Goal: Check status: Check status

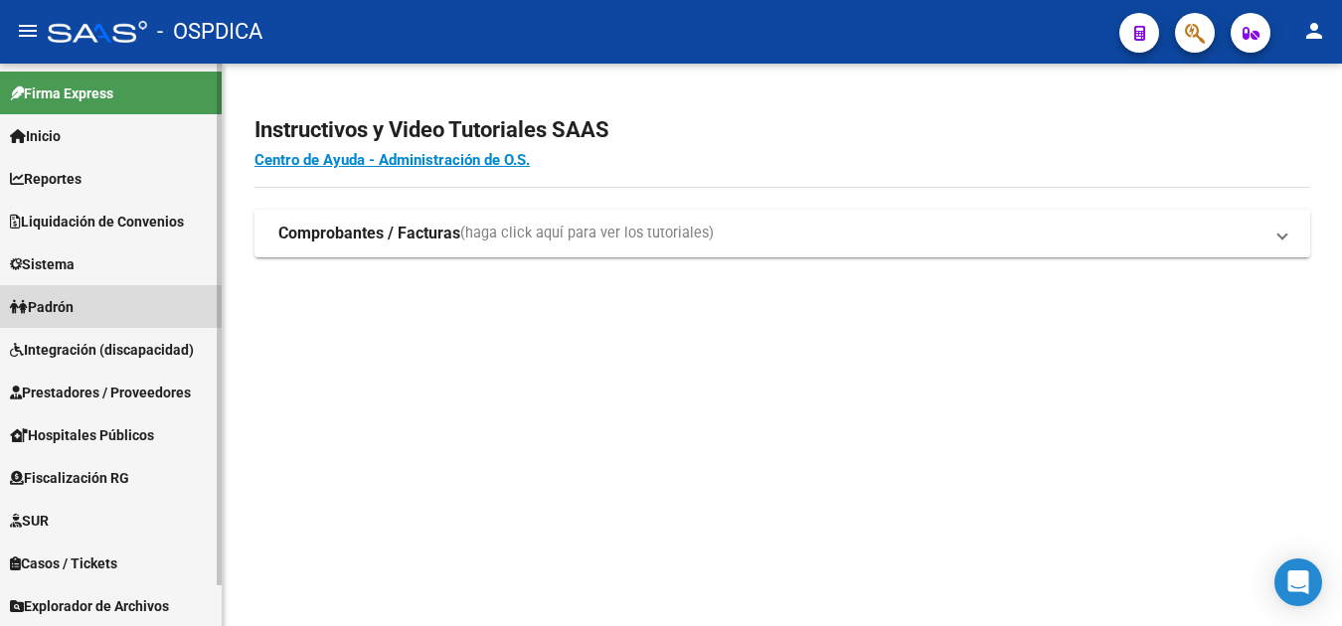
click at [74, 304] on span "Padrón" at bounding box center [42, 307] width 64 height 22
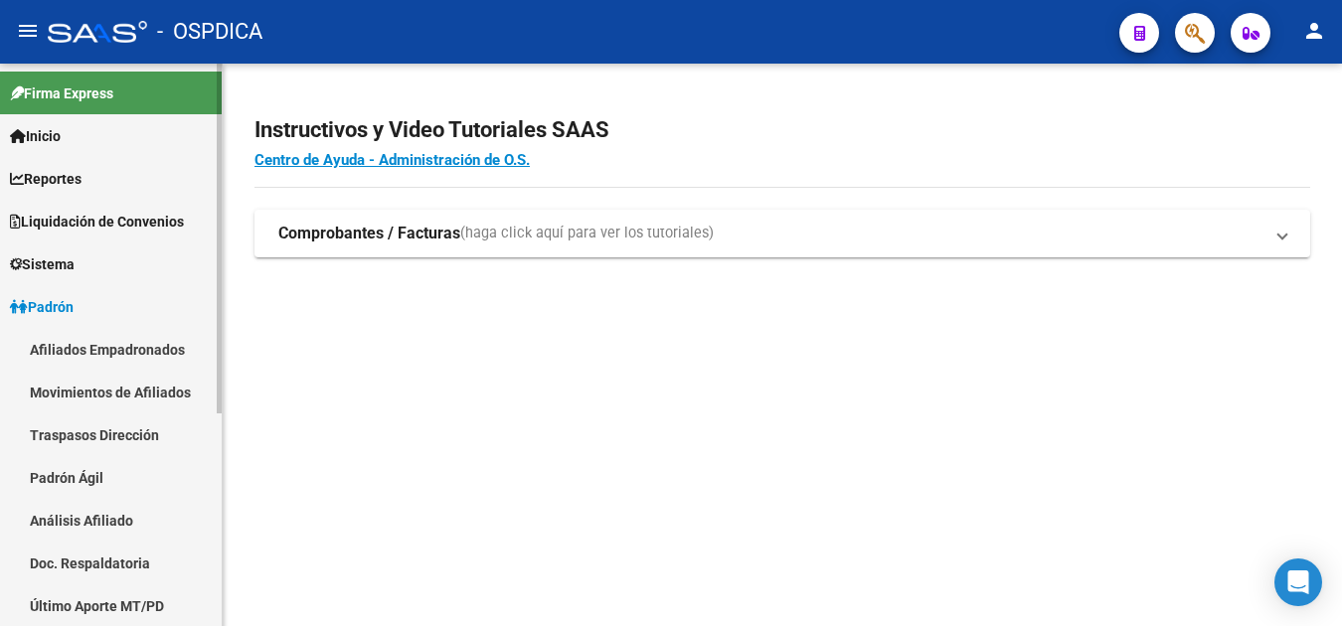
click at [121, 345] on link "Afiliados Empadronados" at bounding box center [111, 349] width 222 height 43
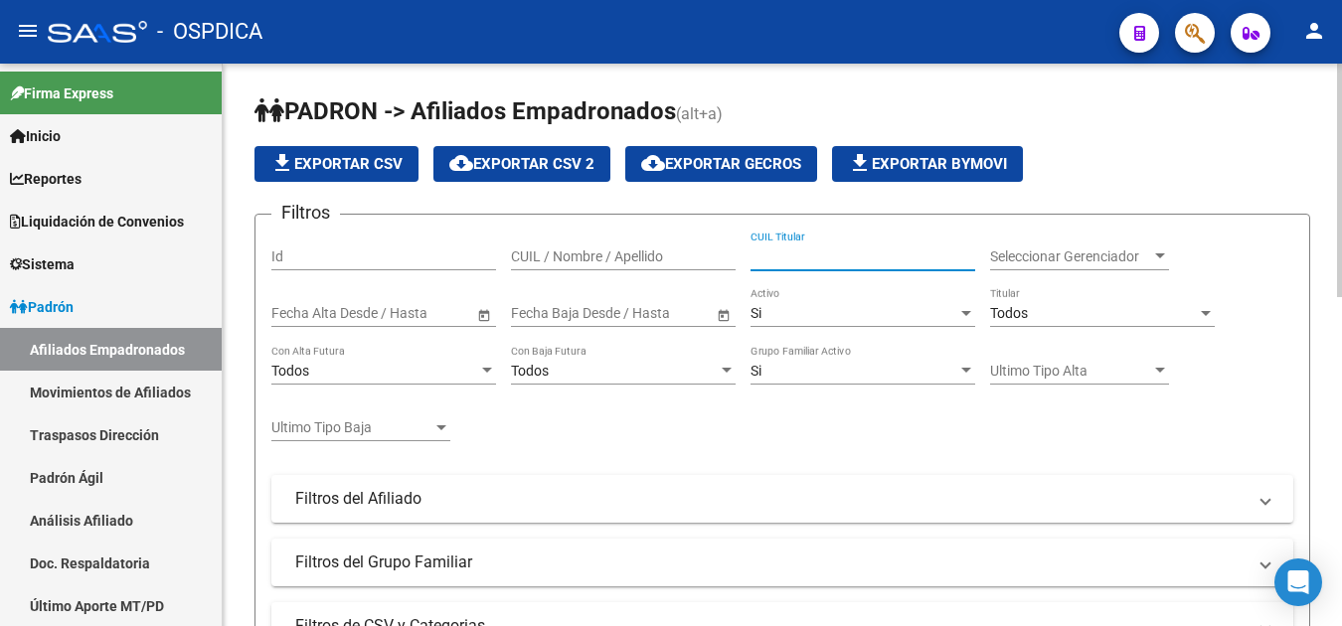
paste input "23062155"
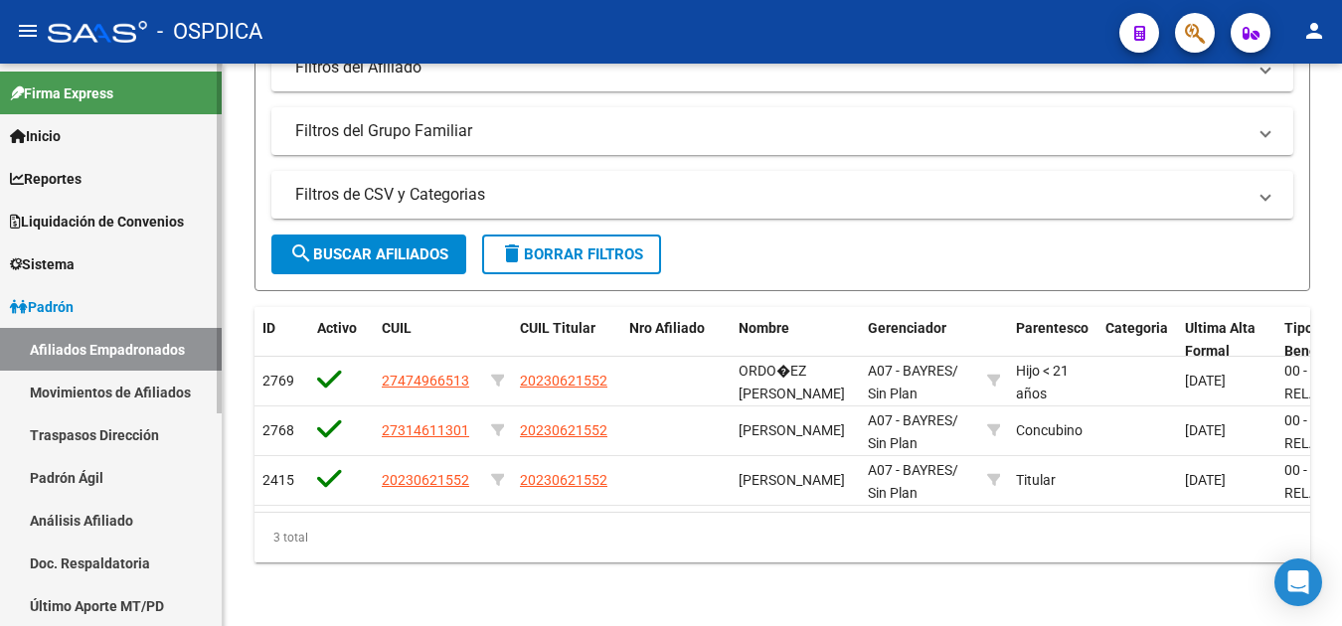
scroll to position [99, 0]
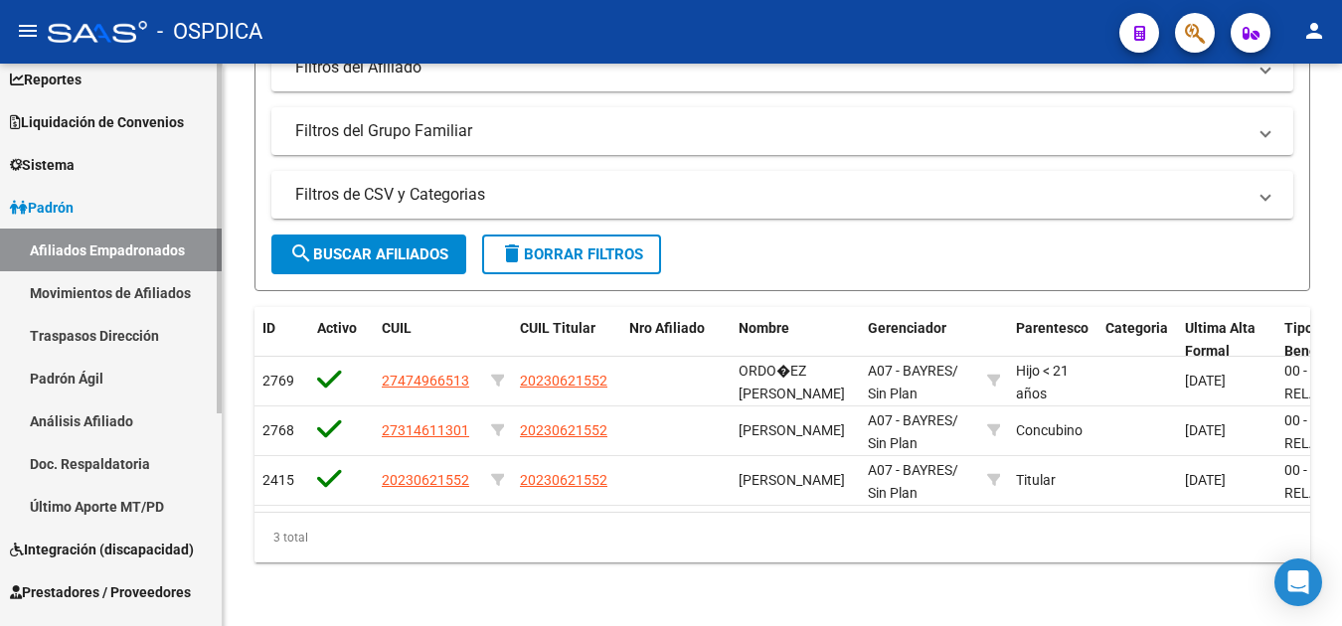
type input "23062155"
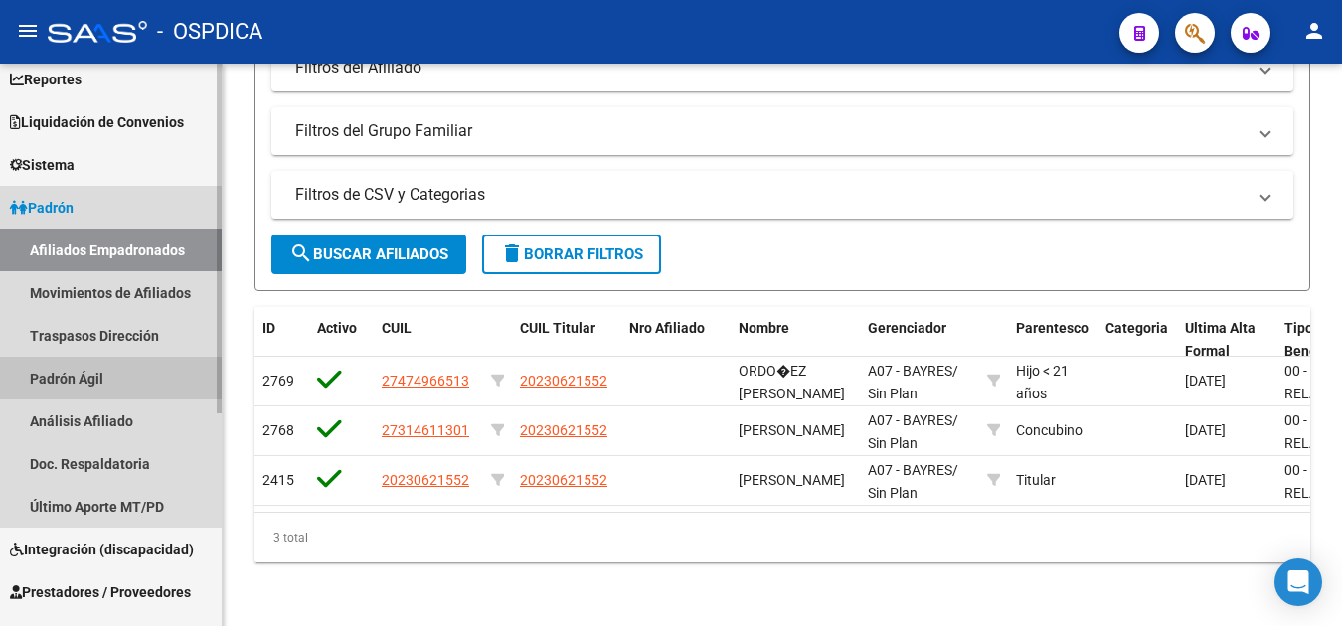
click at [79, 380] on link "Padrón Ágil" at bounding box center [111, 378] width 222 height 43
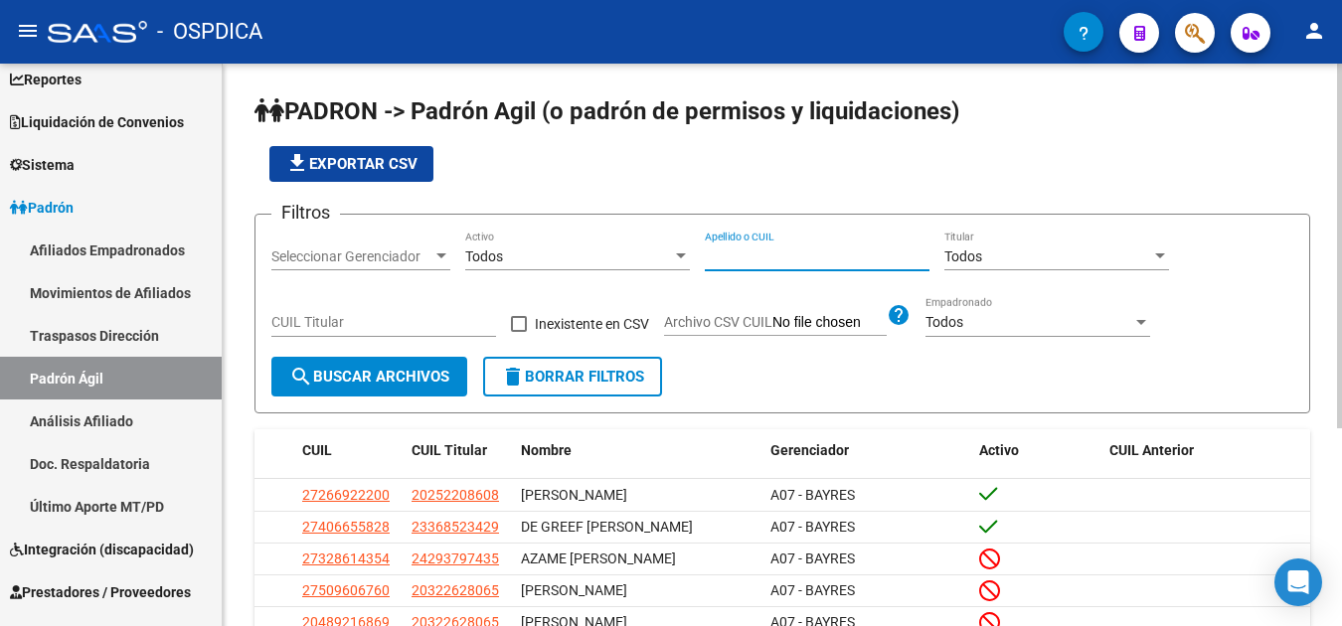
paste input "23062155"
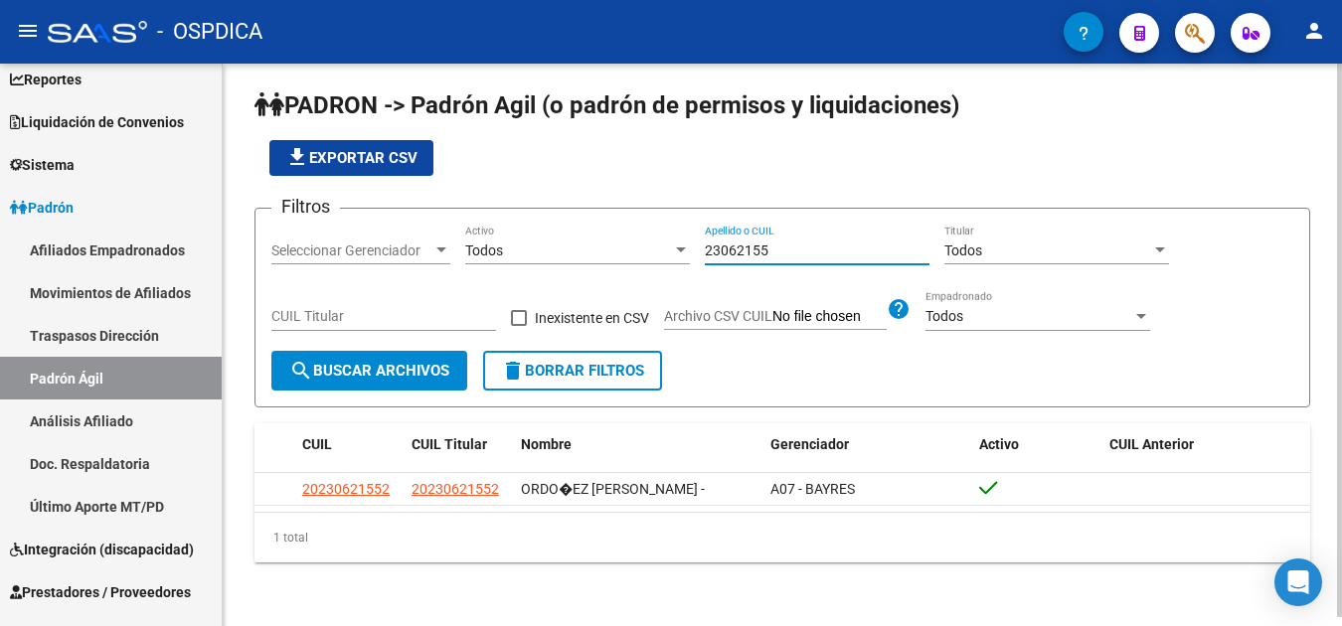
scroll to position [9, 0]
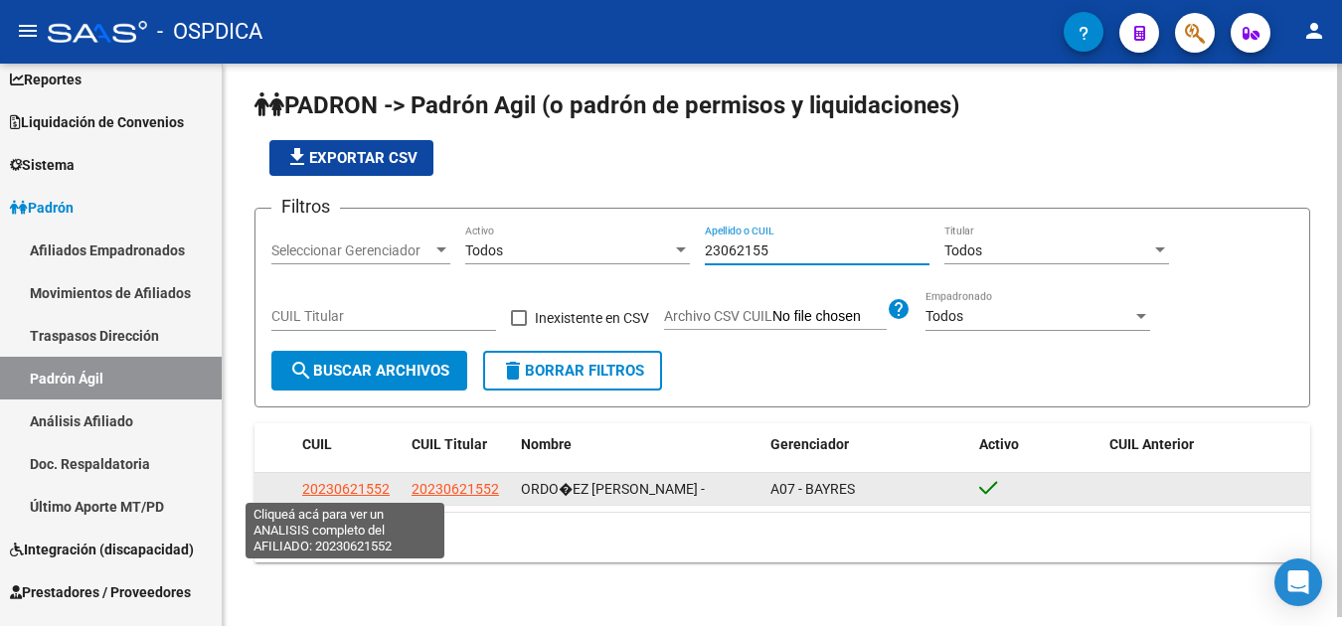
type input "23062155"
click at [336, 492] on span "20230621552" at bounding box center [345, 489] width 87 height 16
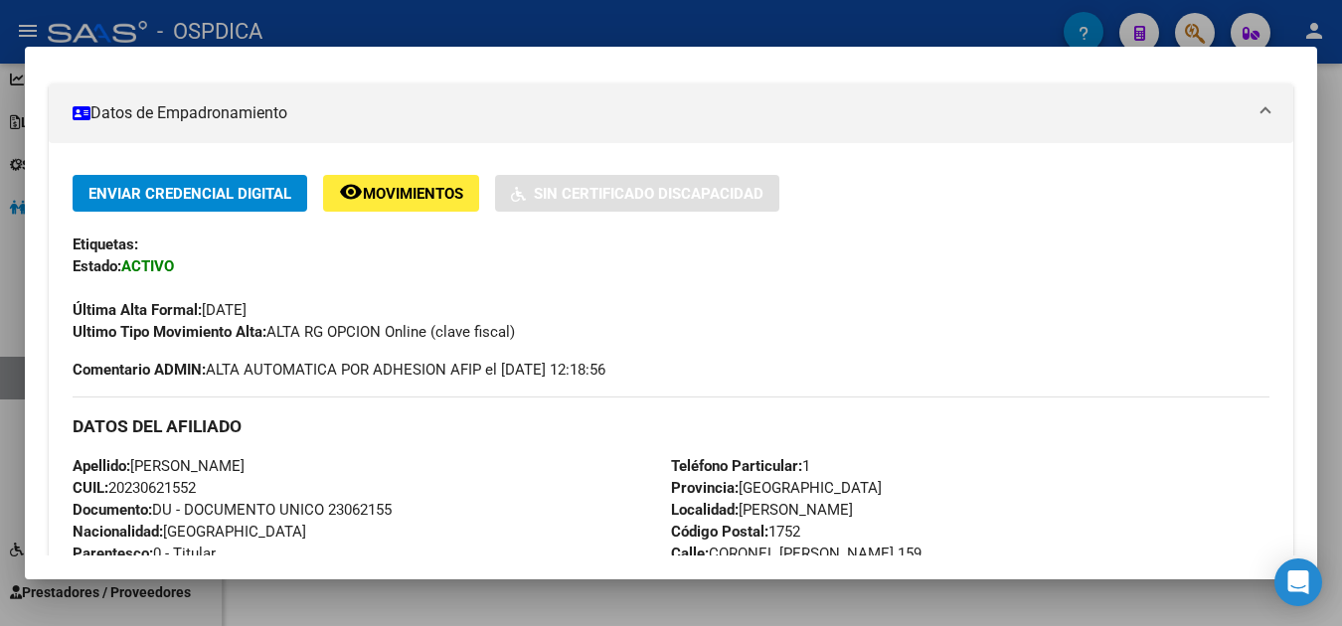
scroll to position [298, 0]
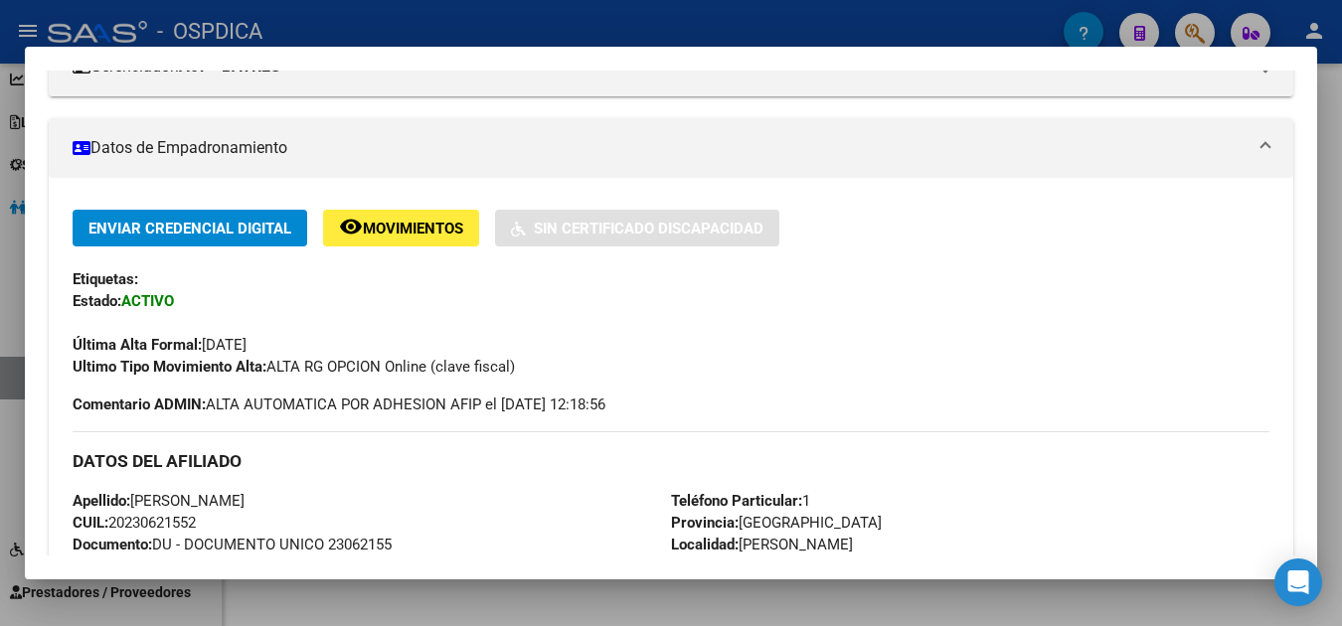
click at [414, 231] on span "Movimientos" at bounding box center [413, 229] width 100 height 18
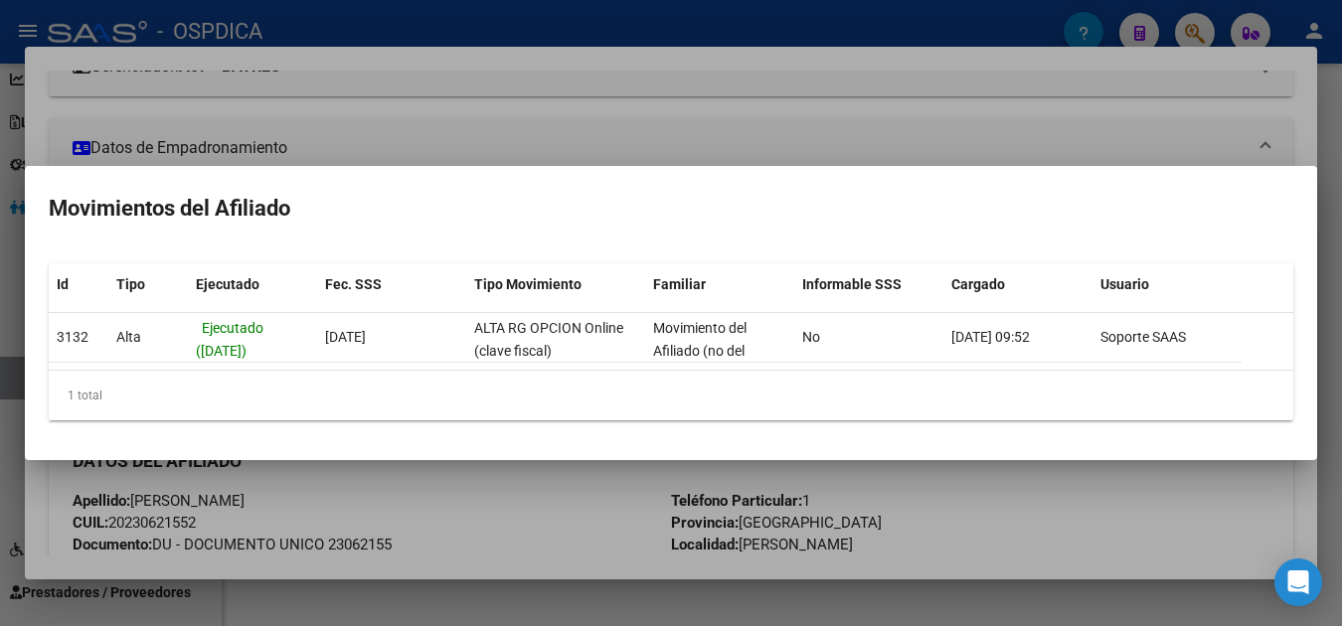
click at [1171, 515] on div at bounding box center [671, 313] width 1342 height 626
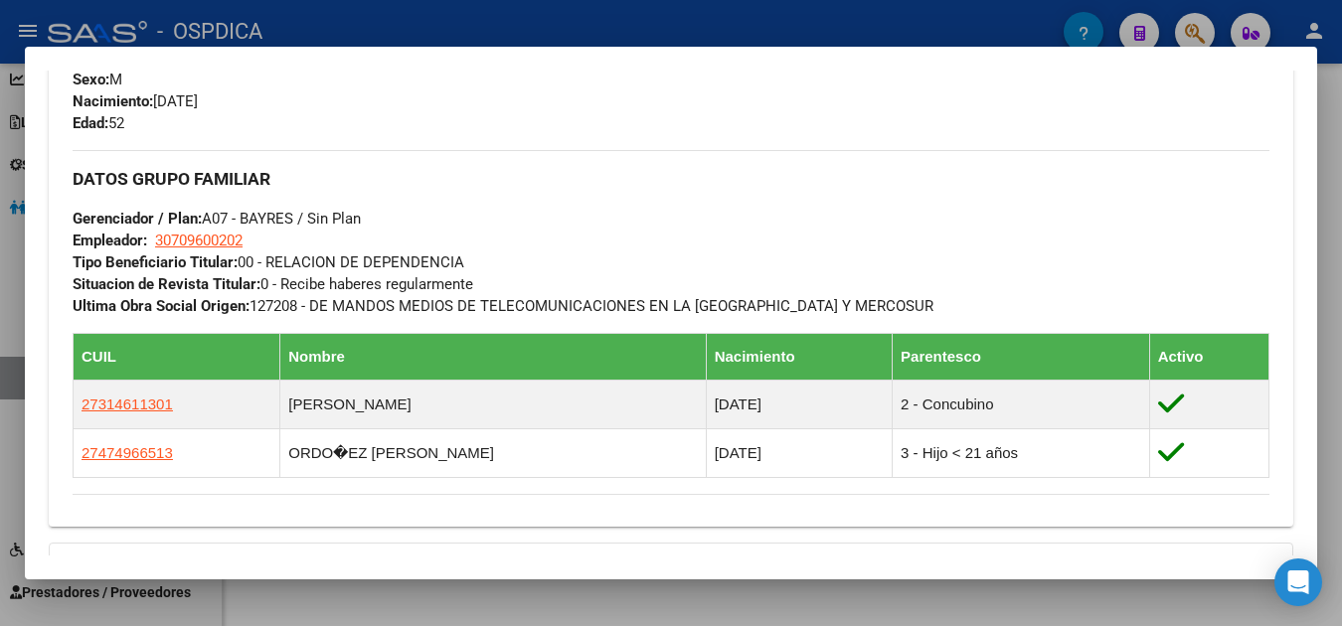
scroll to position [894, 0]
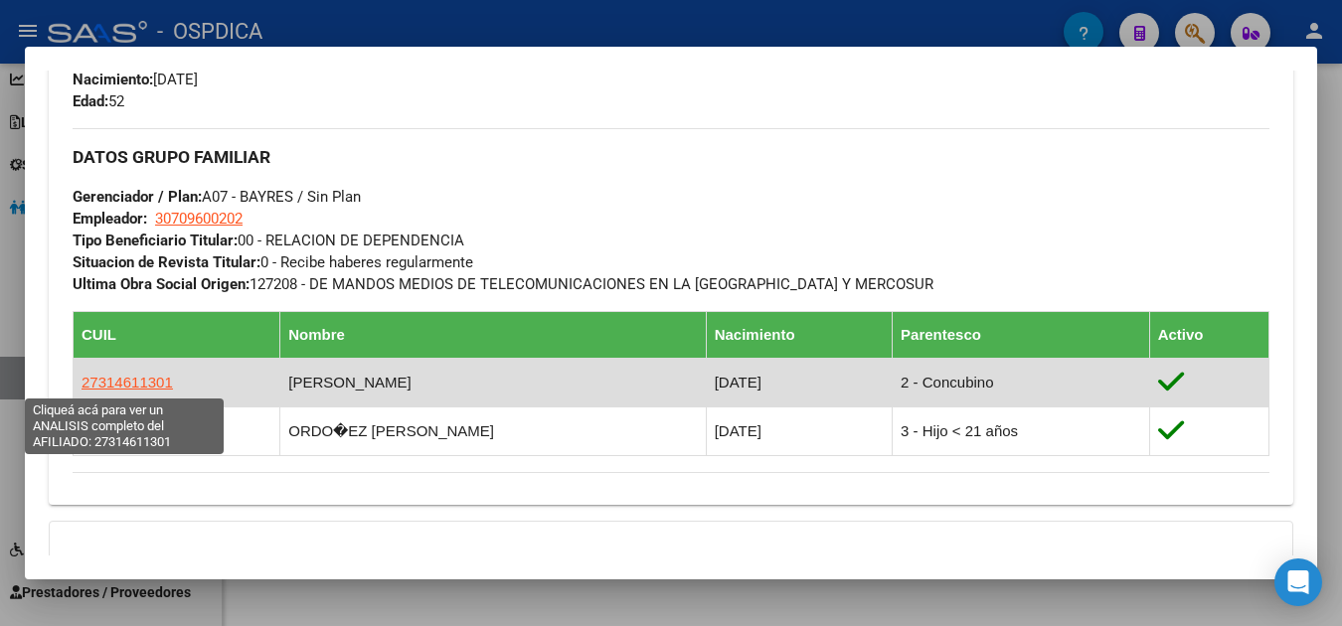
click at [134, 387] on span "27314611301" at bounding box center [126, 382] width 91 height 17
type textarea "27314611301"
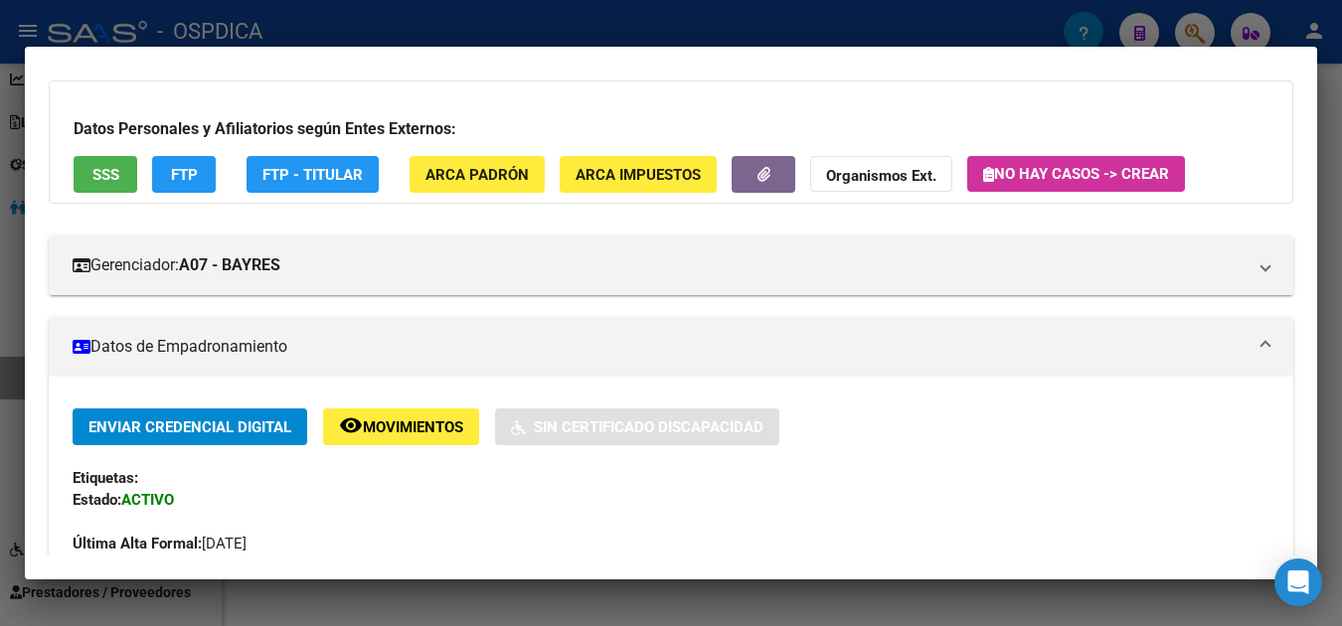
scroll to position [0, 0]
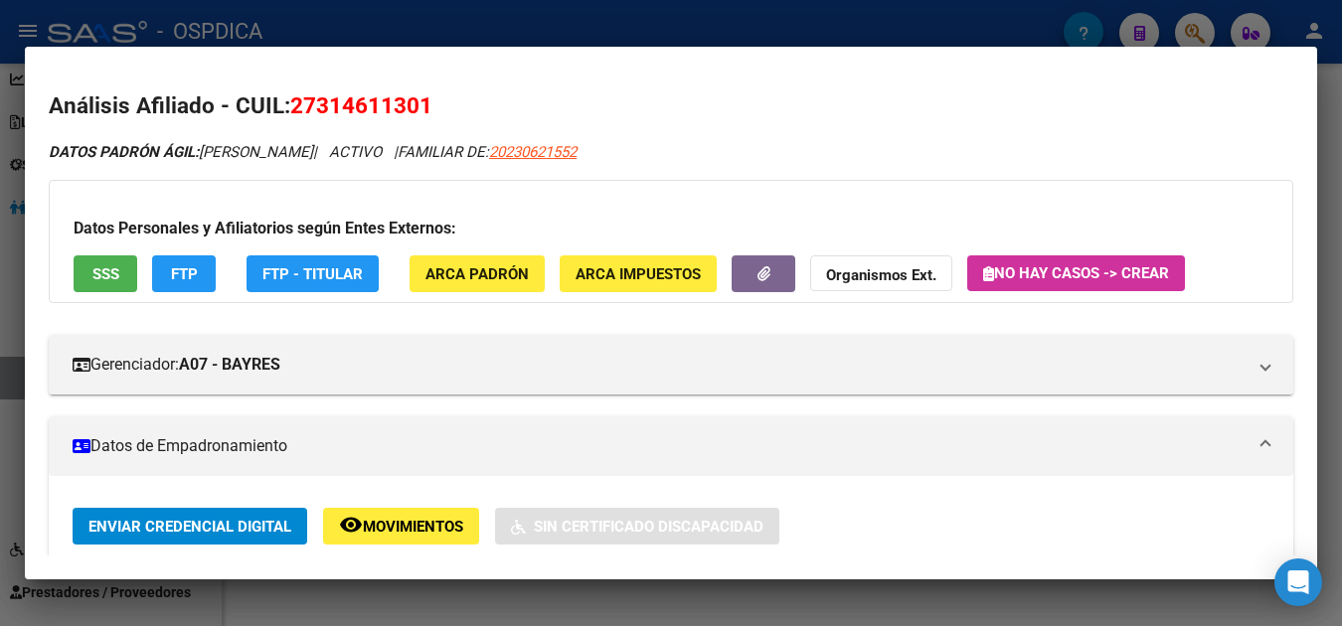
click at [987, 625] on div at bounding box center [671, 313] width 1342 height 626
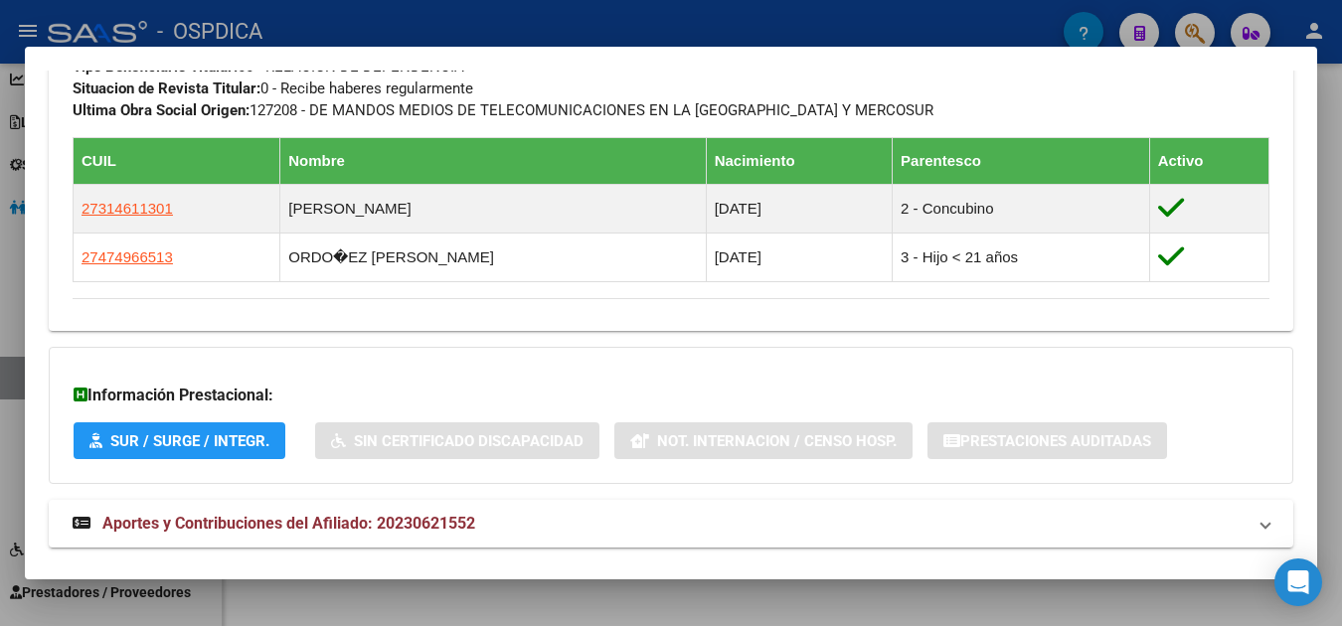
scroll to position [1093, 0]
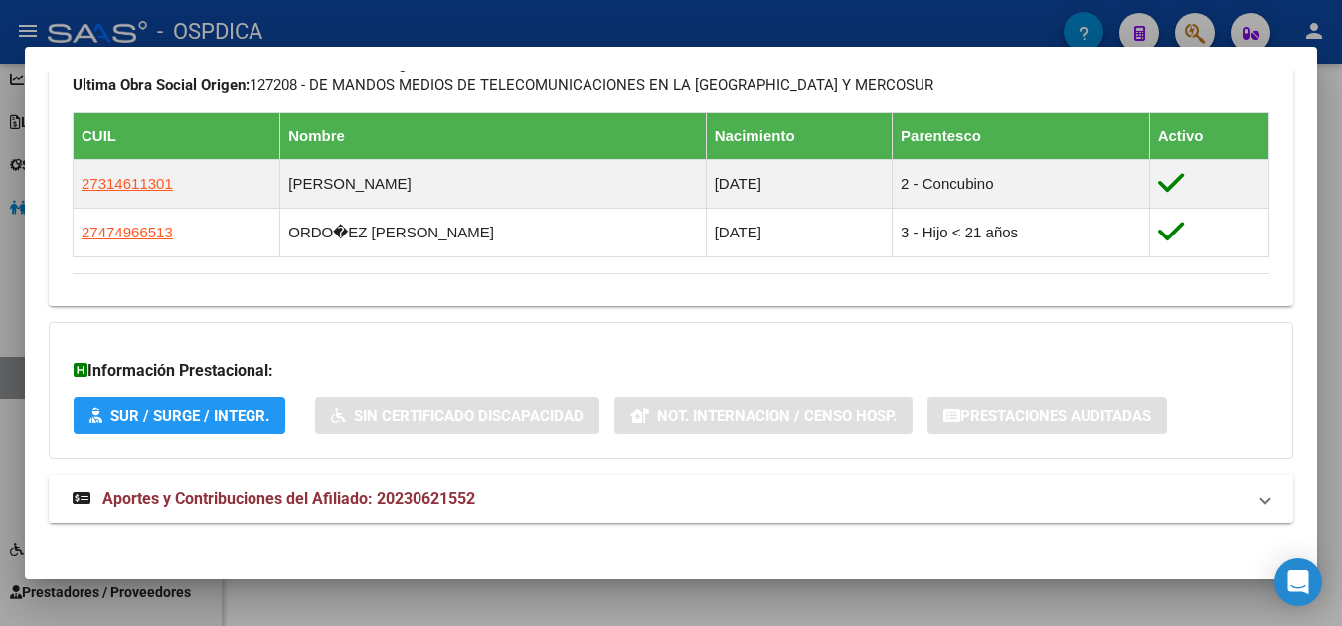
click at [238, 499] on span "Aportes y Contribuciones del Afiliado: 20230621552" at bounding box center [288, 498] width 373 height 19
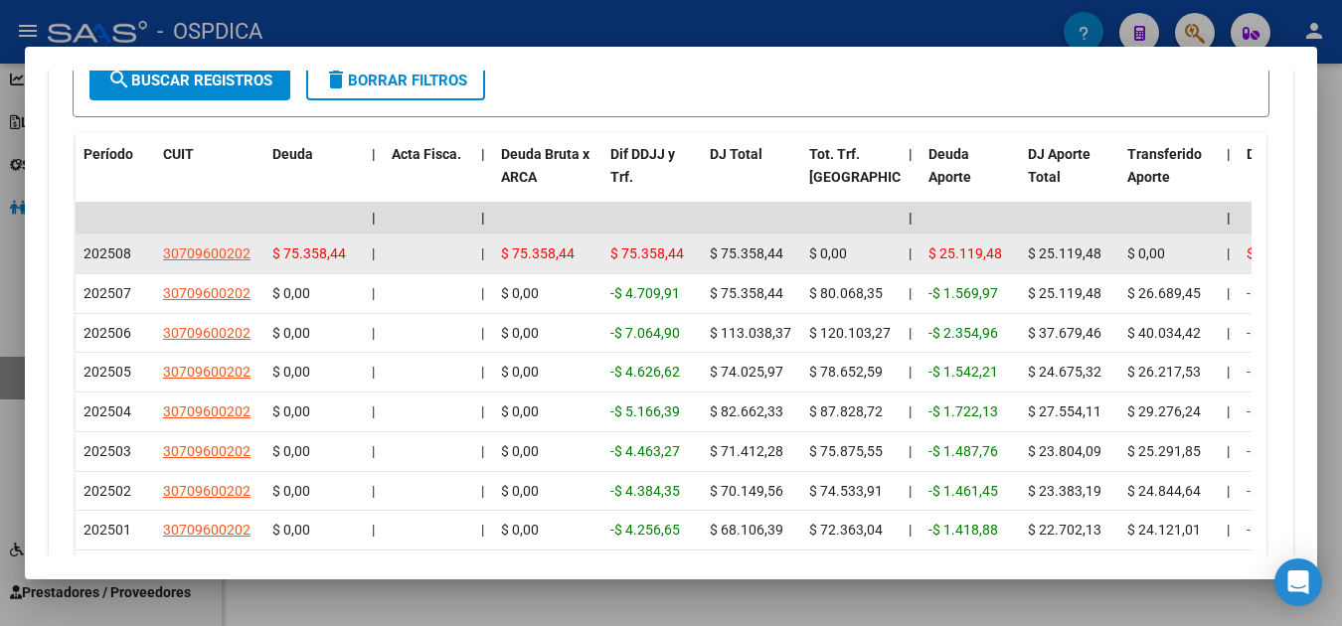
scroll to position [1888, 0]
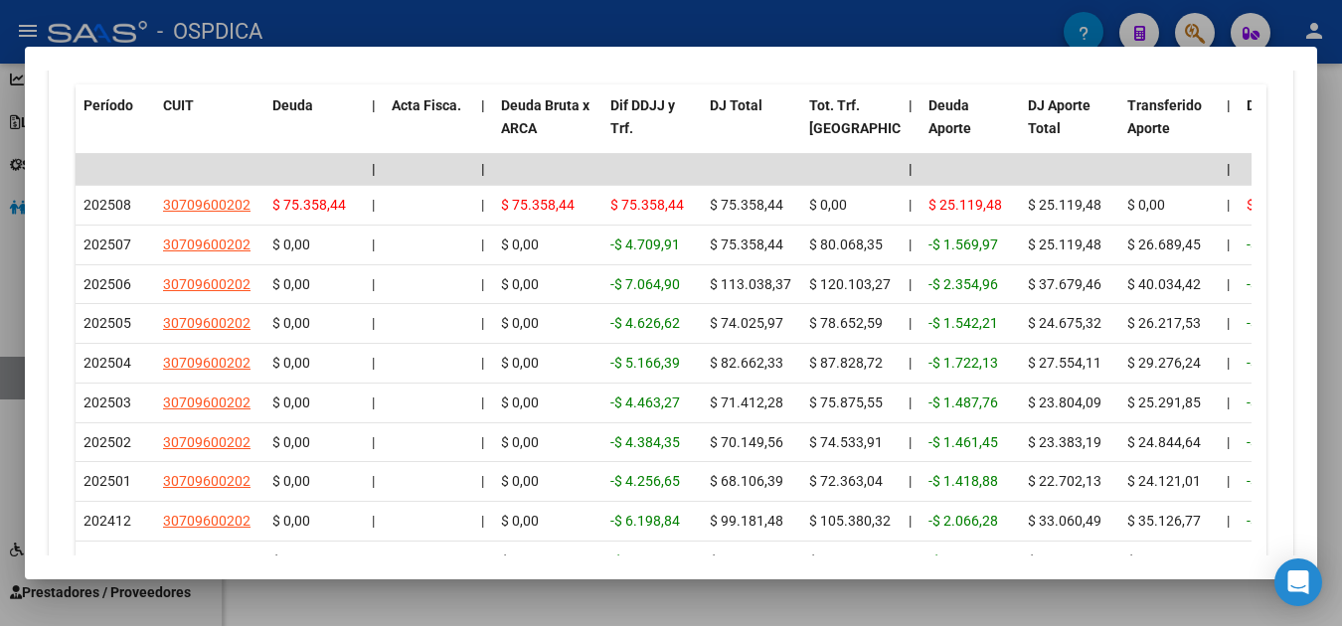
click at [872, 612] on div at bounding box center [671, 313] width 1342 height 626
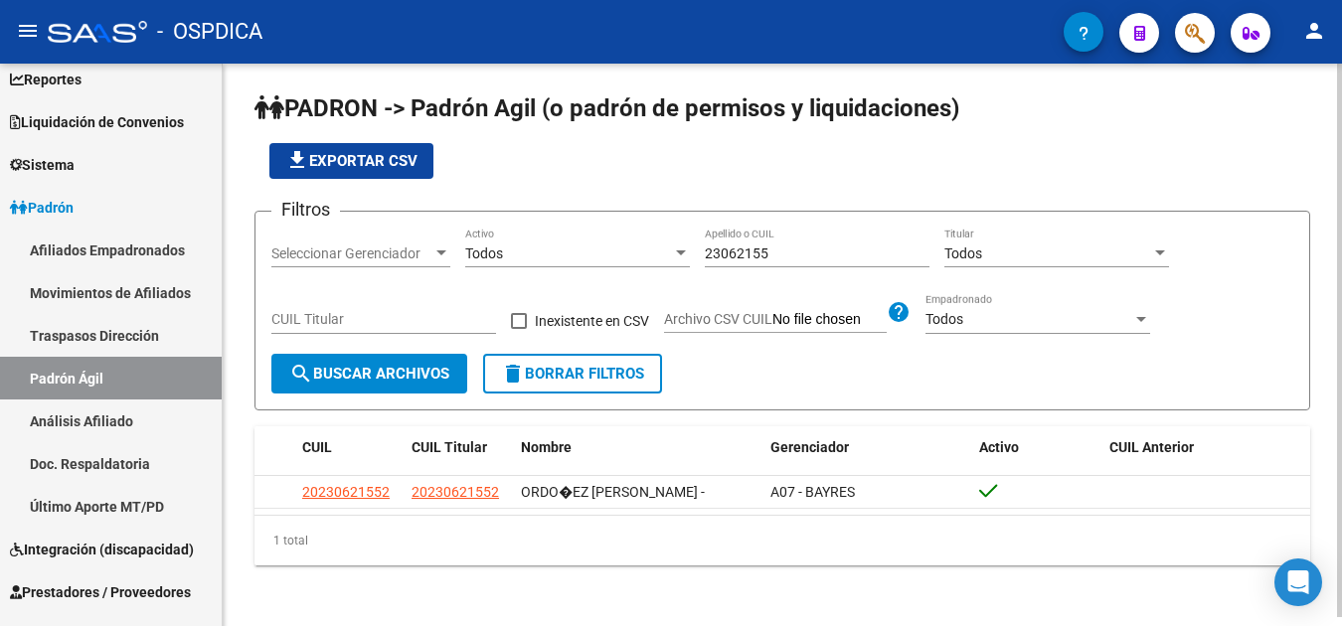
scroll to position [9, 0]
